Goal: Transaction & Acquisition: Book appointment/travel/reservation

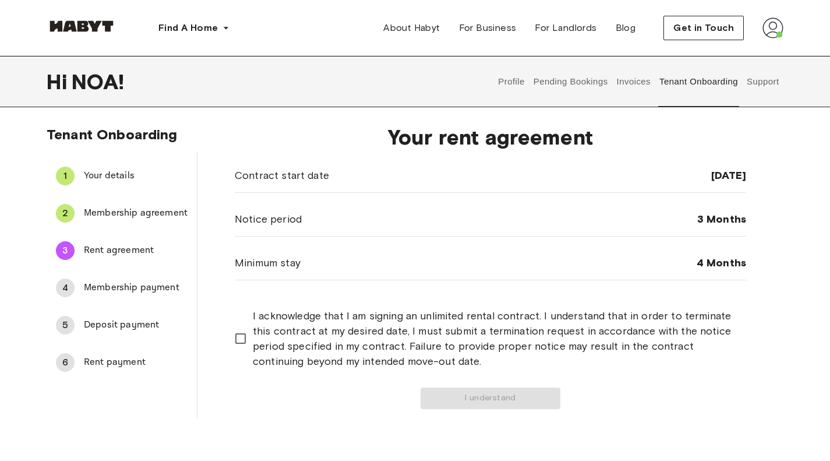
click at [344, 166] on div "Contract start date [DATE]" at bounding box center [490, 175] width 511 height 34
click at [537, 401] on button "I understand" at bounding box center [490, 398] width 140 height 22
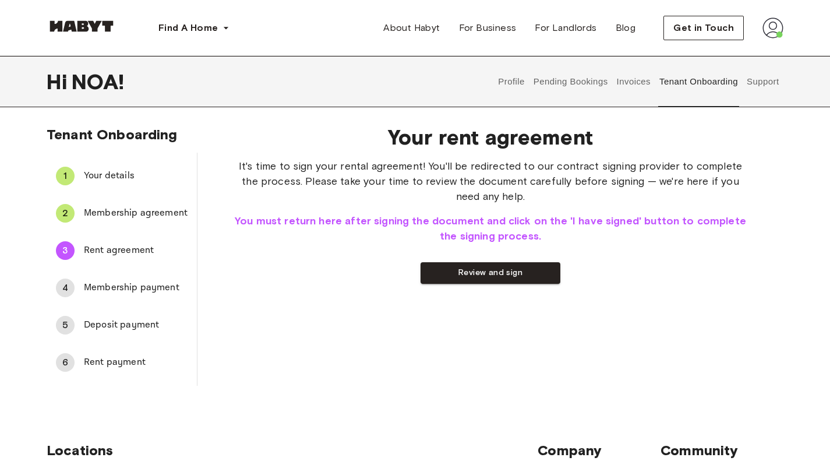
click at [461, 275] on button "Review and sign" at bounding box center [490, 273] width 140 height 22
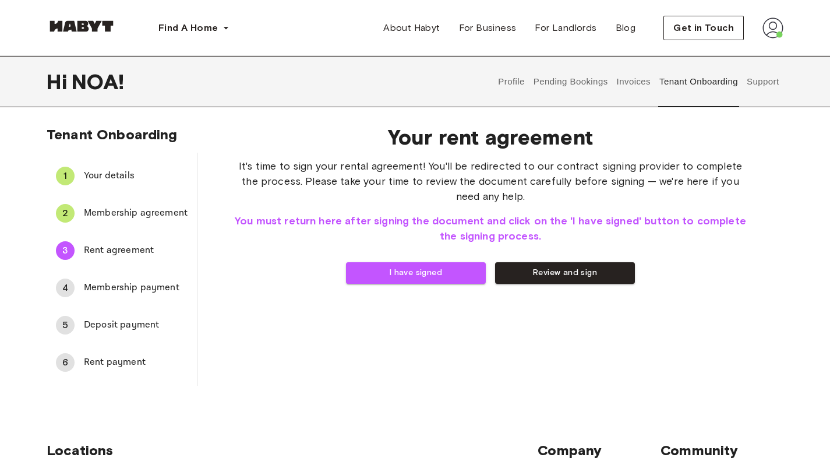
click at [453, 280] on button "I have signed" at bounding box center [416, 273] width 140 height 22
